Goal: Answer question/provide support

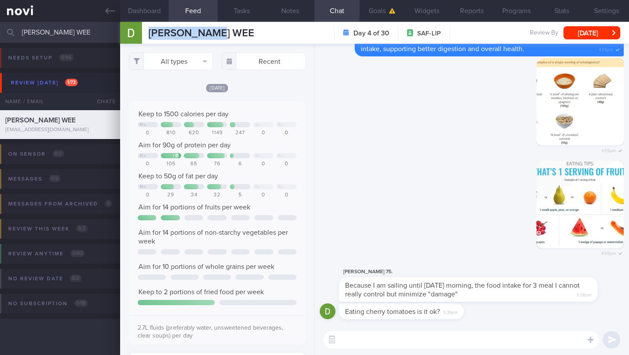
scroll to position [195, 0]
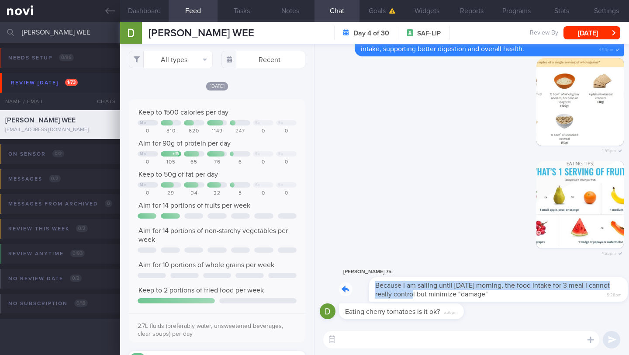
drag, startPoint x: 340, startPoint y: 289, endPoint x: 400, endPoint y: 292, distance: 60.4
click at [400, 292] on div "[PERSON_NAME] 75. Because I am sailing until [DATE] morning, the food intake fo…" at bounding box center [481, 284] width 285 height 35
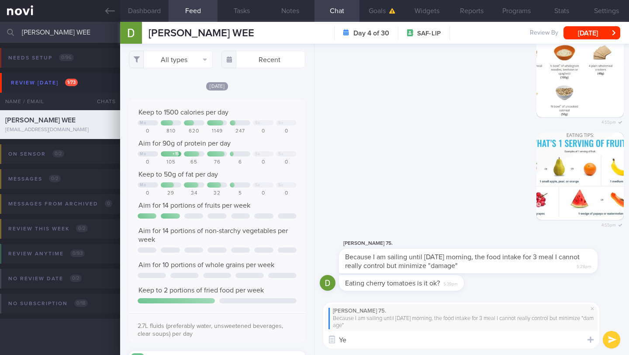
type textarea "Y"
type textarea "I understand 👍🏻"
click at [281, 14] on button "Notes" at bounding box center [290, 11] width 49 height 22
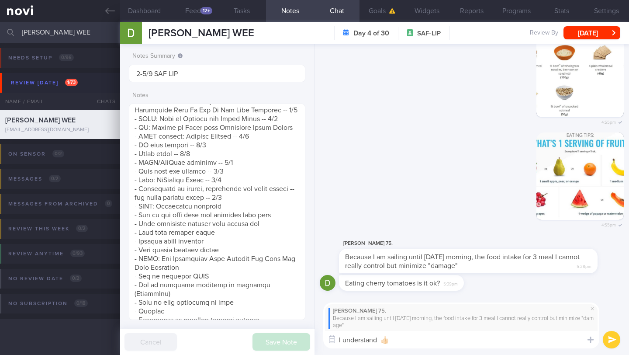
click at [617, 339] on button "submit" at bounding box center [611, 339] width 17 height 17
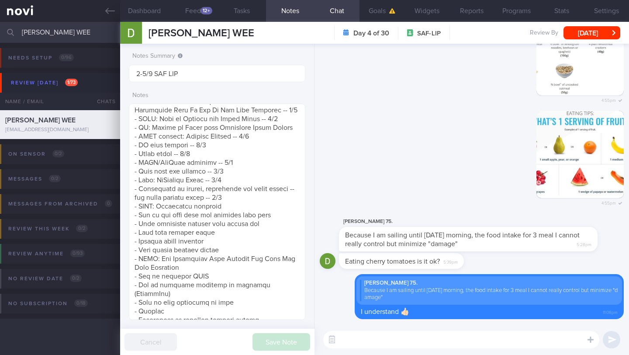
click at [459, 349] on div "​ ​" at bounding box center [472, 339] width 315 height 31
click at [462, 343] on textarea at bounding box center [461, 339] width 276 height 17
type textarea "Yes, cherry tomatoes are a good choice"
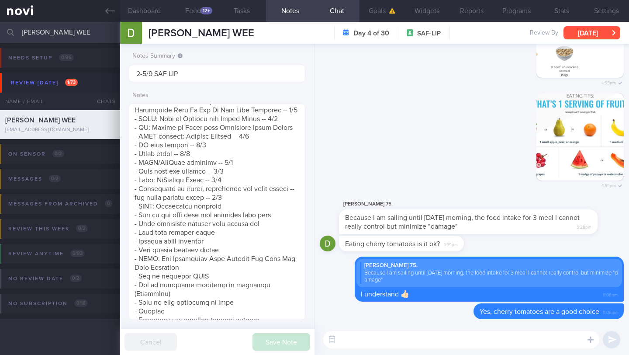
click at [596, 34] on button "[DATE]" at bounding box center [592, 32] width 57 height 13
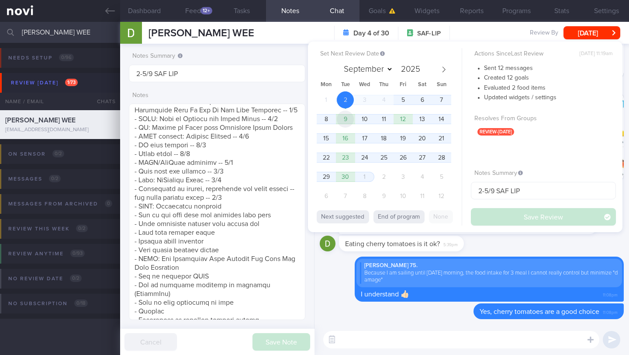
click at [347, 123] on span "9" at bounding box center [345, 119] width 17 height 17
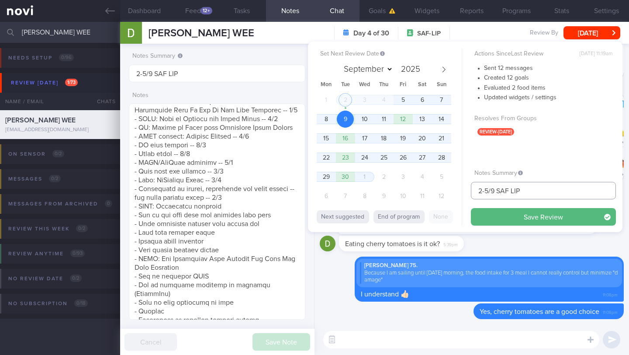
drag, startPoint x: 489, startPoint y: 190, endPoint x: 468, endPoint y: 190, distance: 21.0
click at [468, 190] on div "Set Next Review Date [DATE] September October November [DATE] Mon Tue Wed Thu F…" at bounding box center [465, 137] width 315 height 191
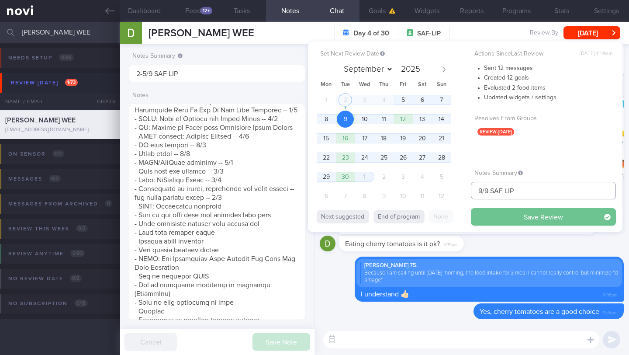
type input "9/9 SAF LIP"
click at [521, 220] on button "Save Review" at bounding box center [543, 216] width 145 height 17
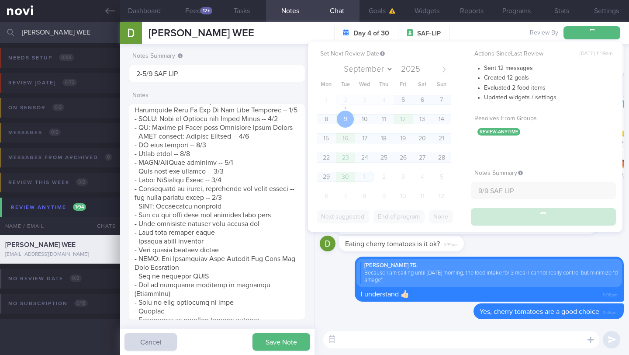
type input "9/9 SAF LIP"
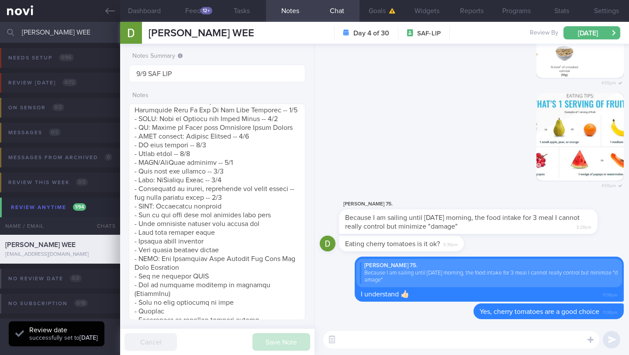
scroll to position [79, 158]
click at [52, 35] on input "[PERSON_NAME] WEE" at bounding box center [314, 32] width 629 height 21
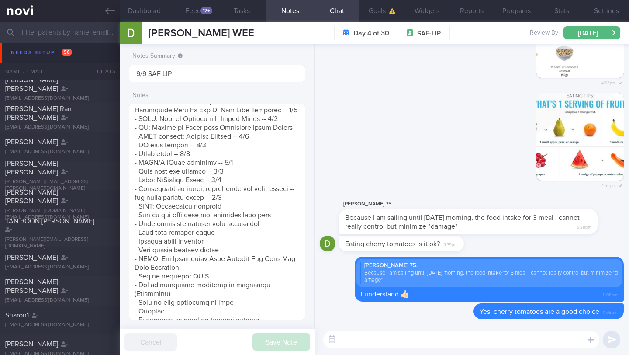
scroll to position [617, 0]
click at [105, 7] on icon at bounding box center [110, 11] width 10 height 10
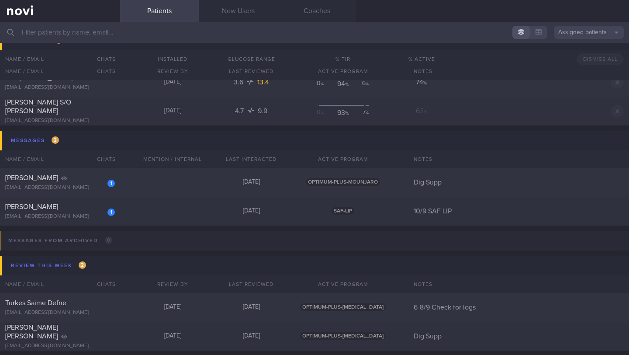
scroll to position [4949, 0]
click at [67, 176] on icon at bounding box center [64, 176] width 6 height 5
select select "8"
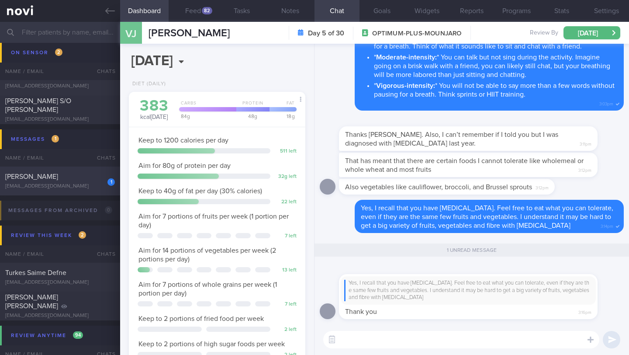
scroll to position [90, 154]
click at [71, 176] on div "[PERSON_NAME]" at bounding box center [59, 176] width 108 height 9
type input "10/9 SAF LIP"
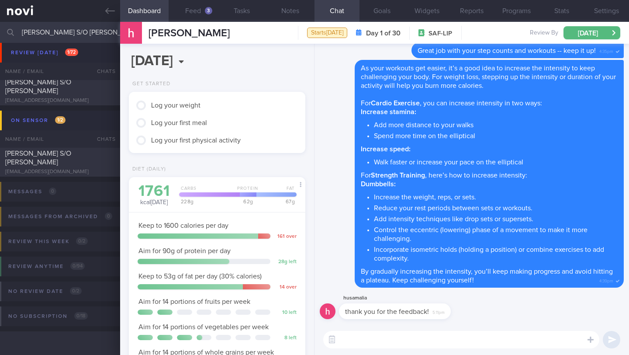
scroll to position [34, 0]
type input "[PERSON_NAME] S/O [PERSON_NAME]"
click at [80, 159] on div "[PERSON_NAME] S/O [PERSON_NAME]" at bounding box center [59, 157] width 108 height 17
type input "4-5/9 SAF LIP"
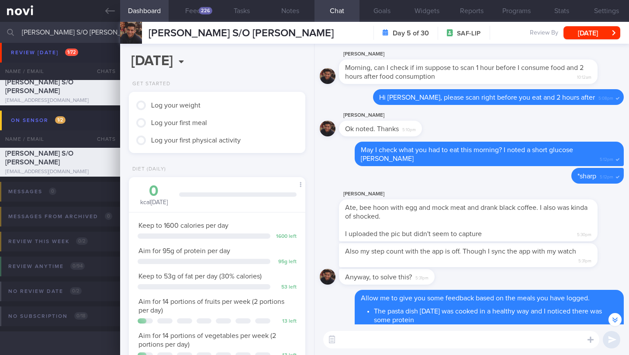
scroll to position [-454, 0]
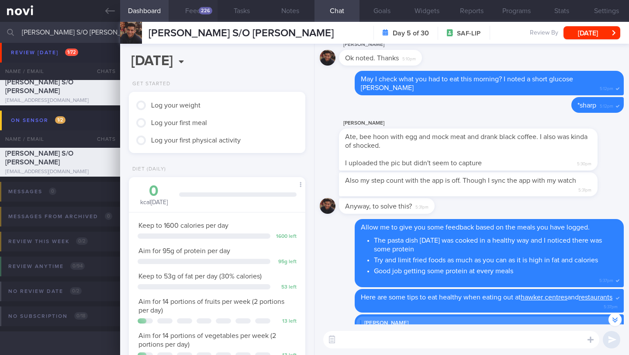
click at [201, 10] on div "226" at bounding box center [206, 10] width 14 height 7
